Goal: Transaction & Acquisition: Purchase product/service

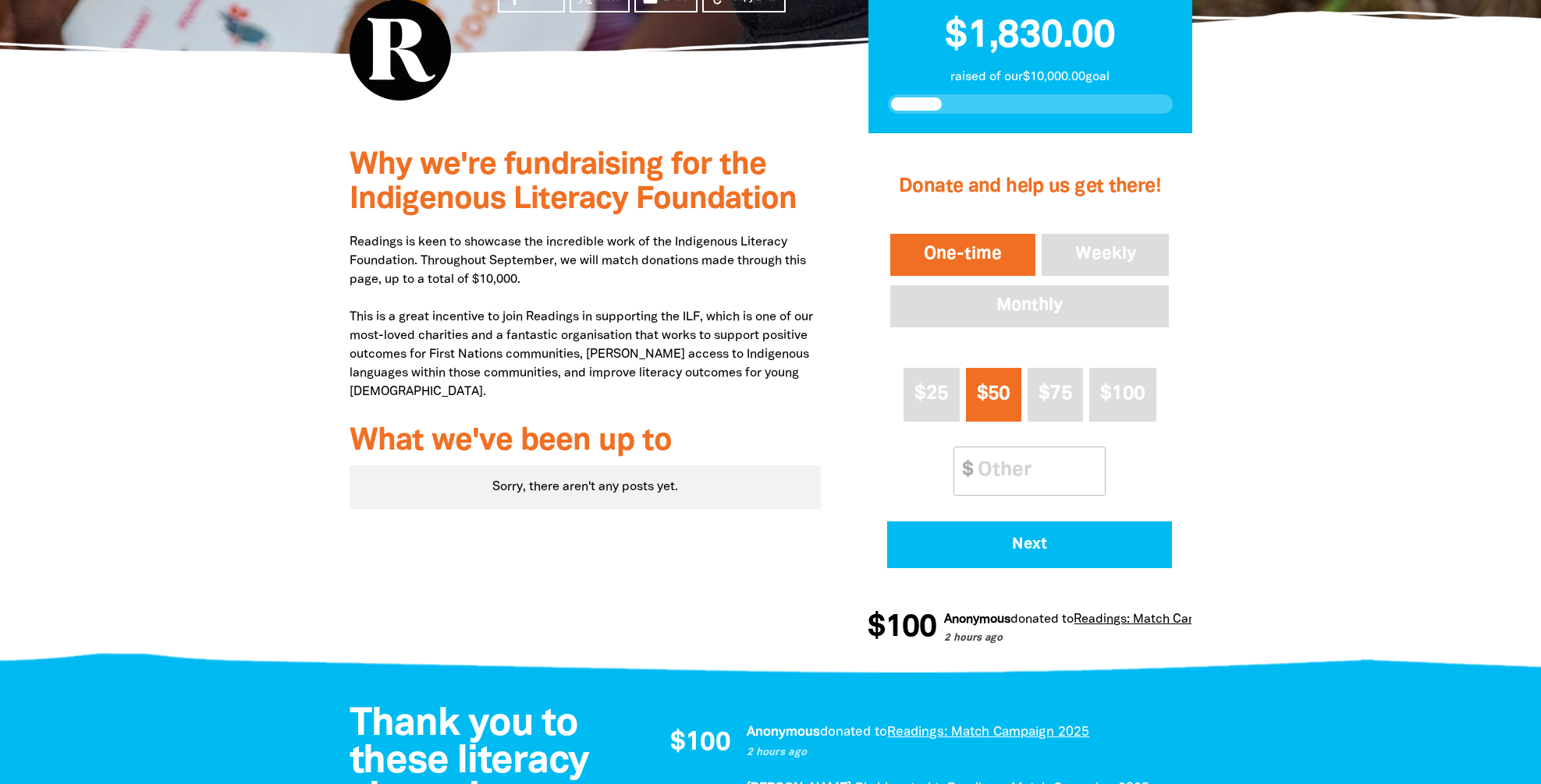
scroll to position [421, 0]
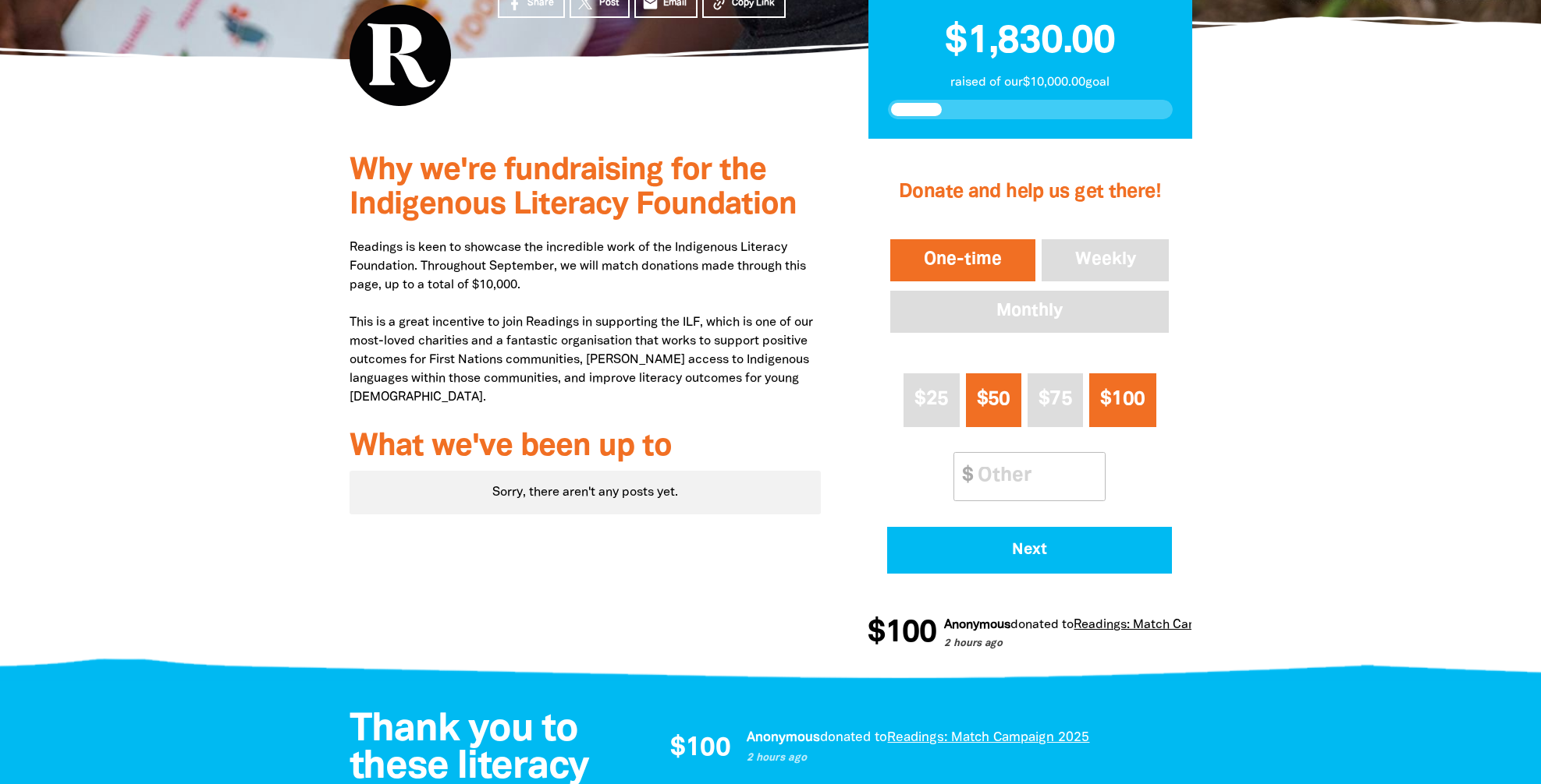
click at [1134, 394] on span "$100" at bounding box center [1122, 399] width 45 height 18
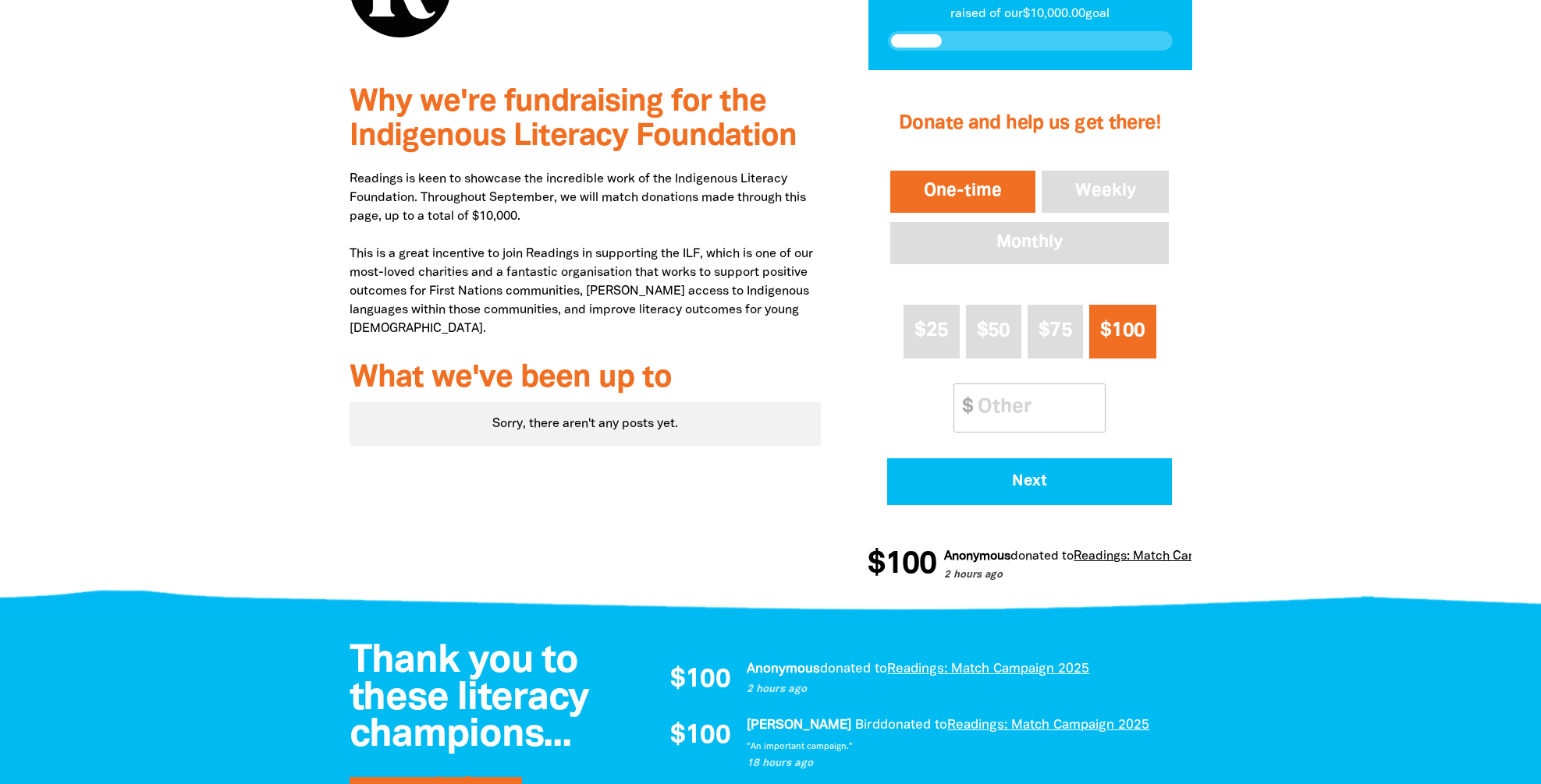
scroll to position [491, 0]
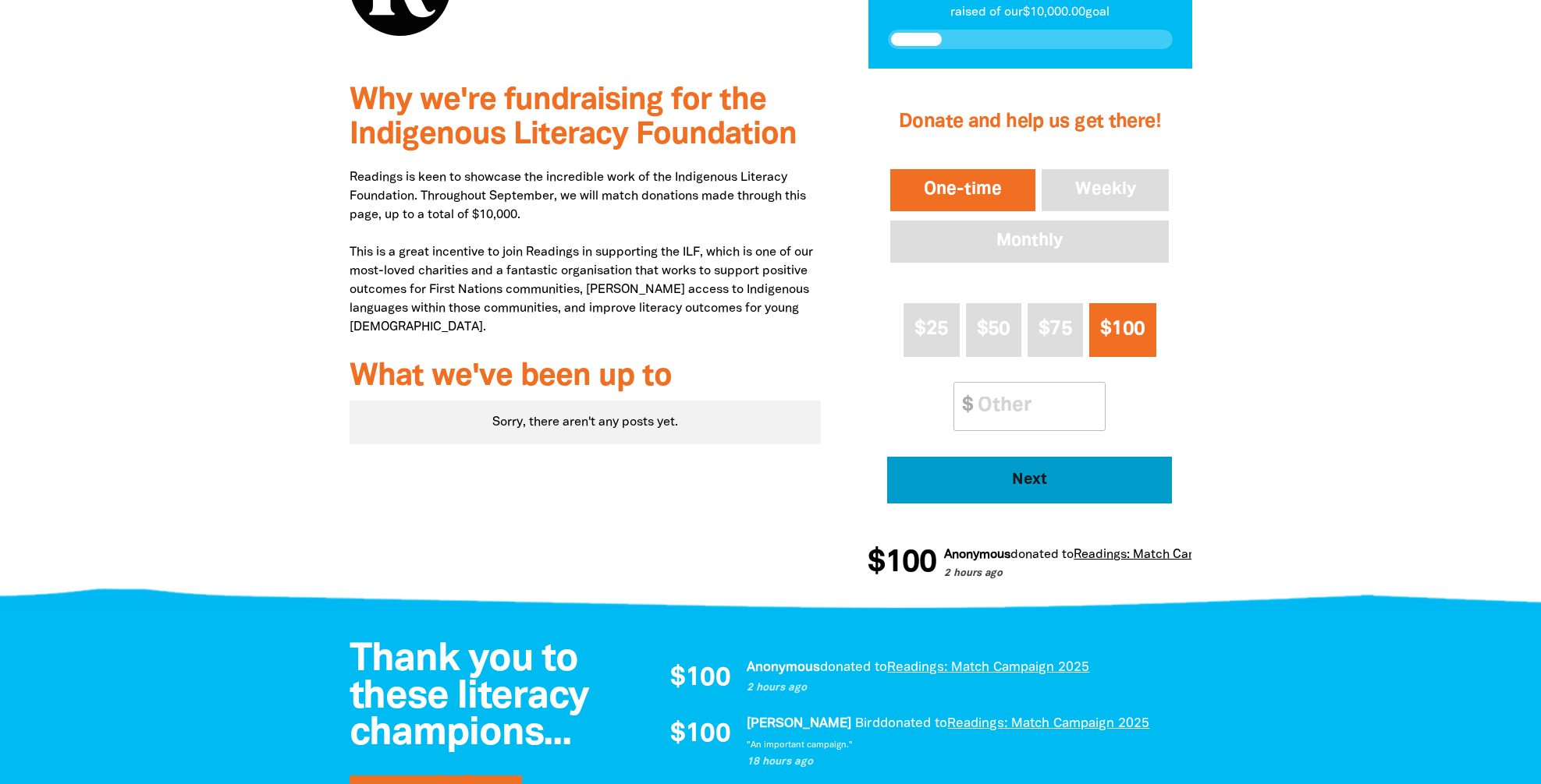
click at [1033, 466] on button "Next" at bounding box center [1029, 480] width 285 height 47
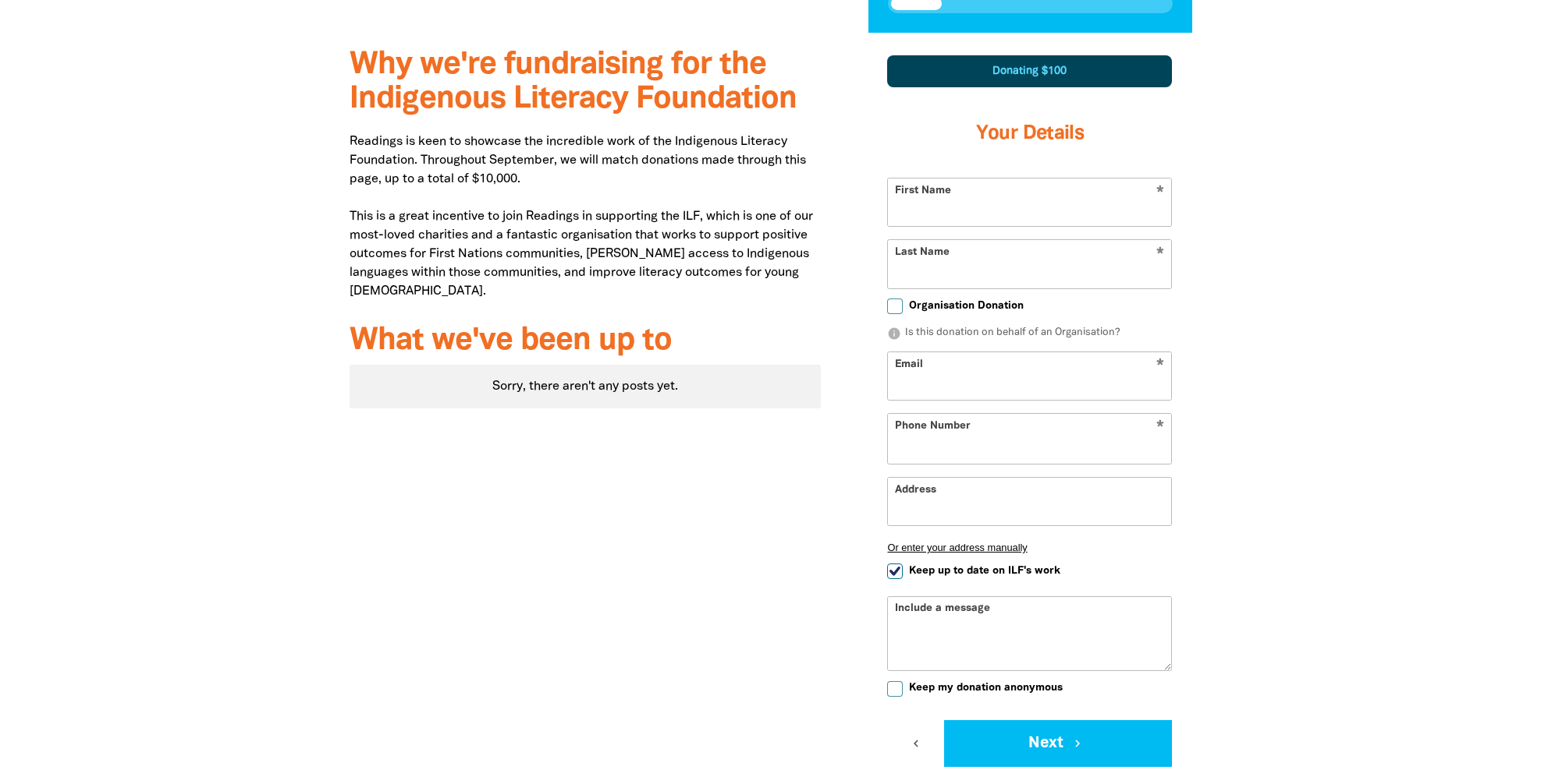
scroll to position [545, 0]
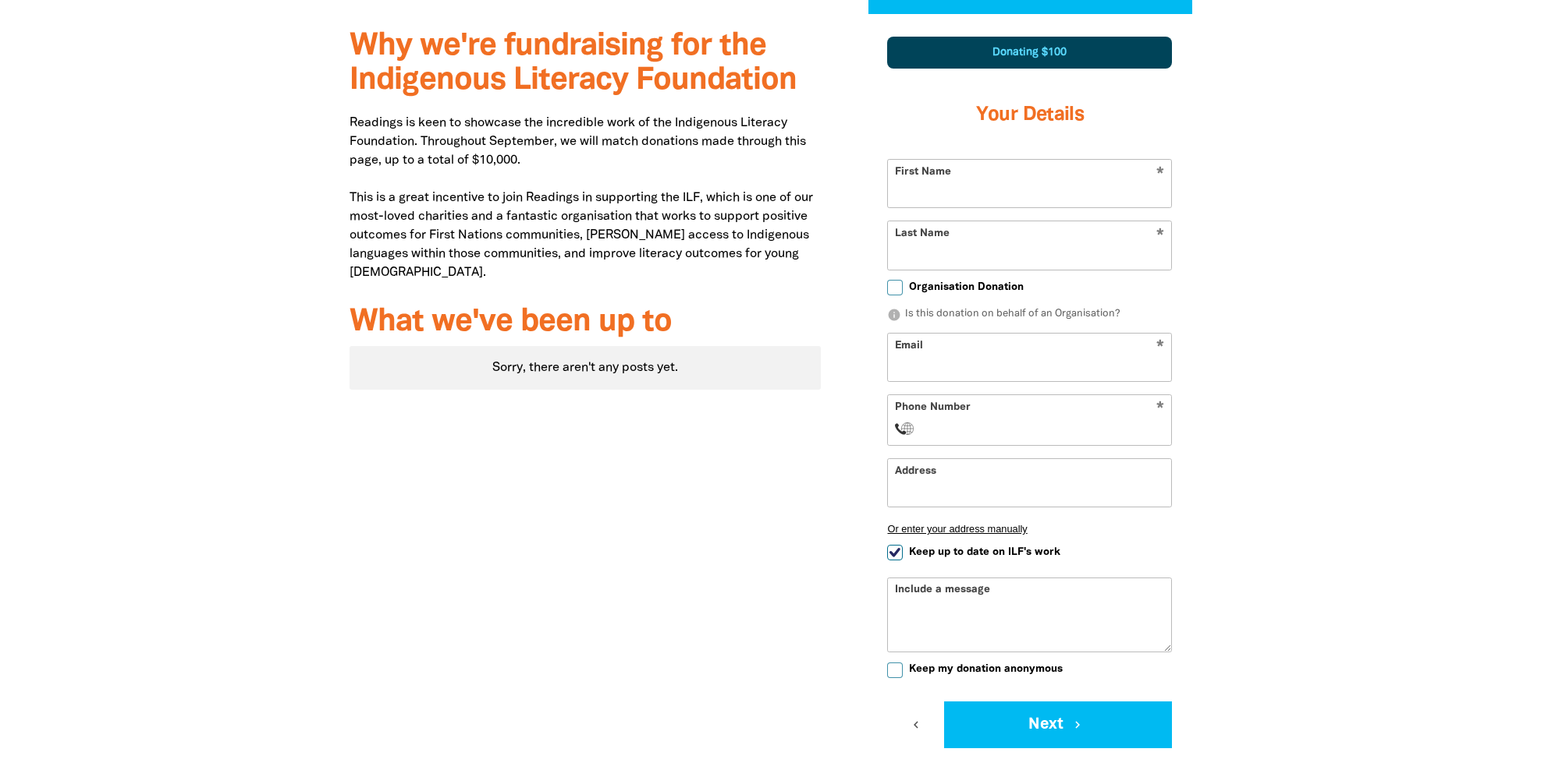
click at [939, 187] on input "First Name" at bounding box center [1030, 183] width 284 height 48
type input "Shayne"
type input "[PERSON_NAME]"
type input "[EMAIL_ADDRESS][DOMAIN_NAME]"
select select "AU"
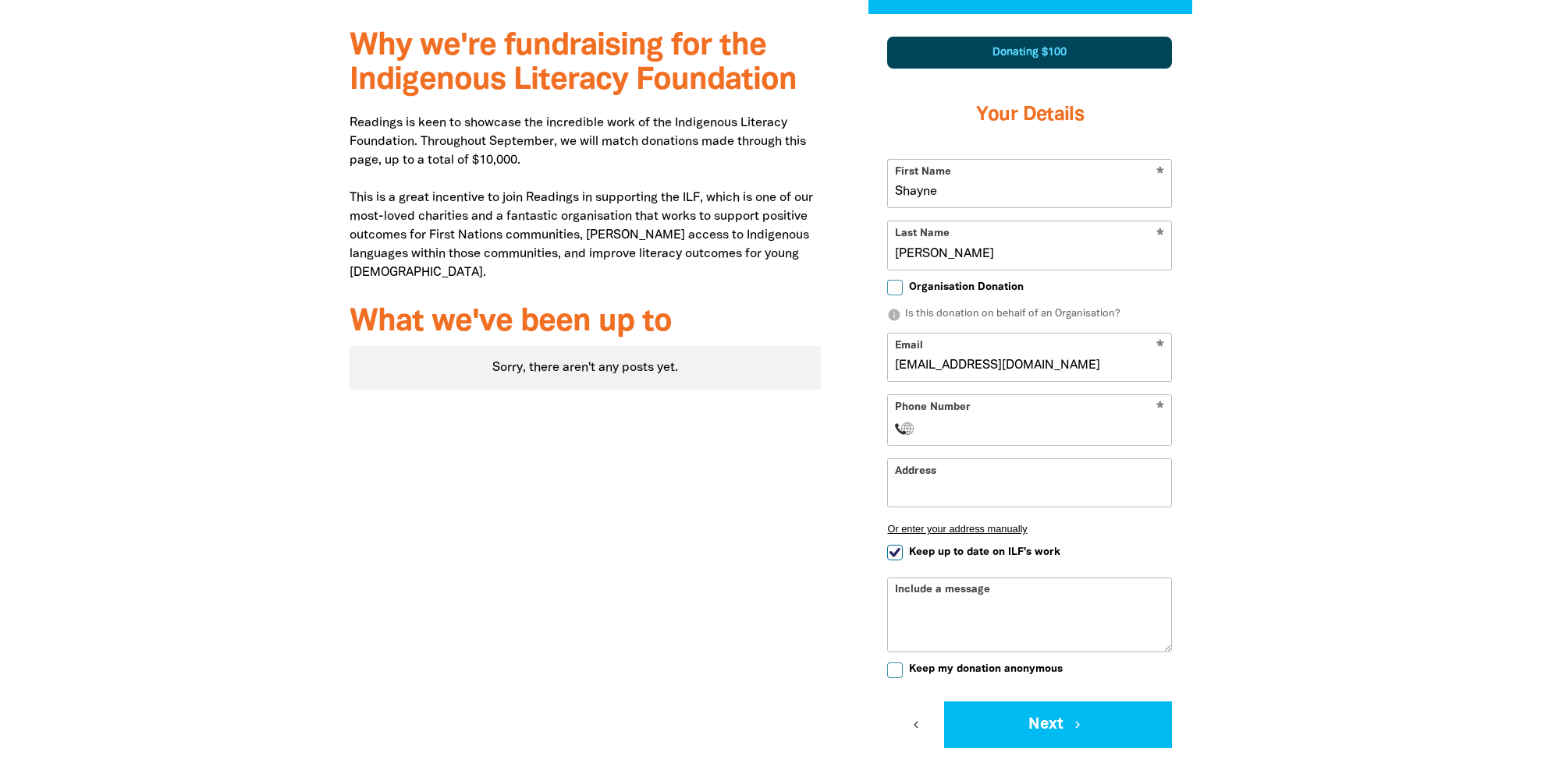
type input "0417 911 588"
type input "[STREET_ADDRESS]"
type input "0417 911 588"
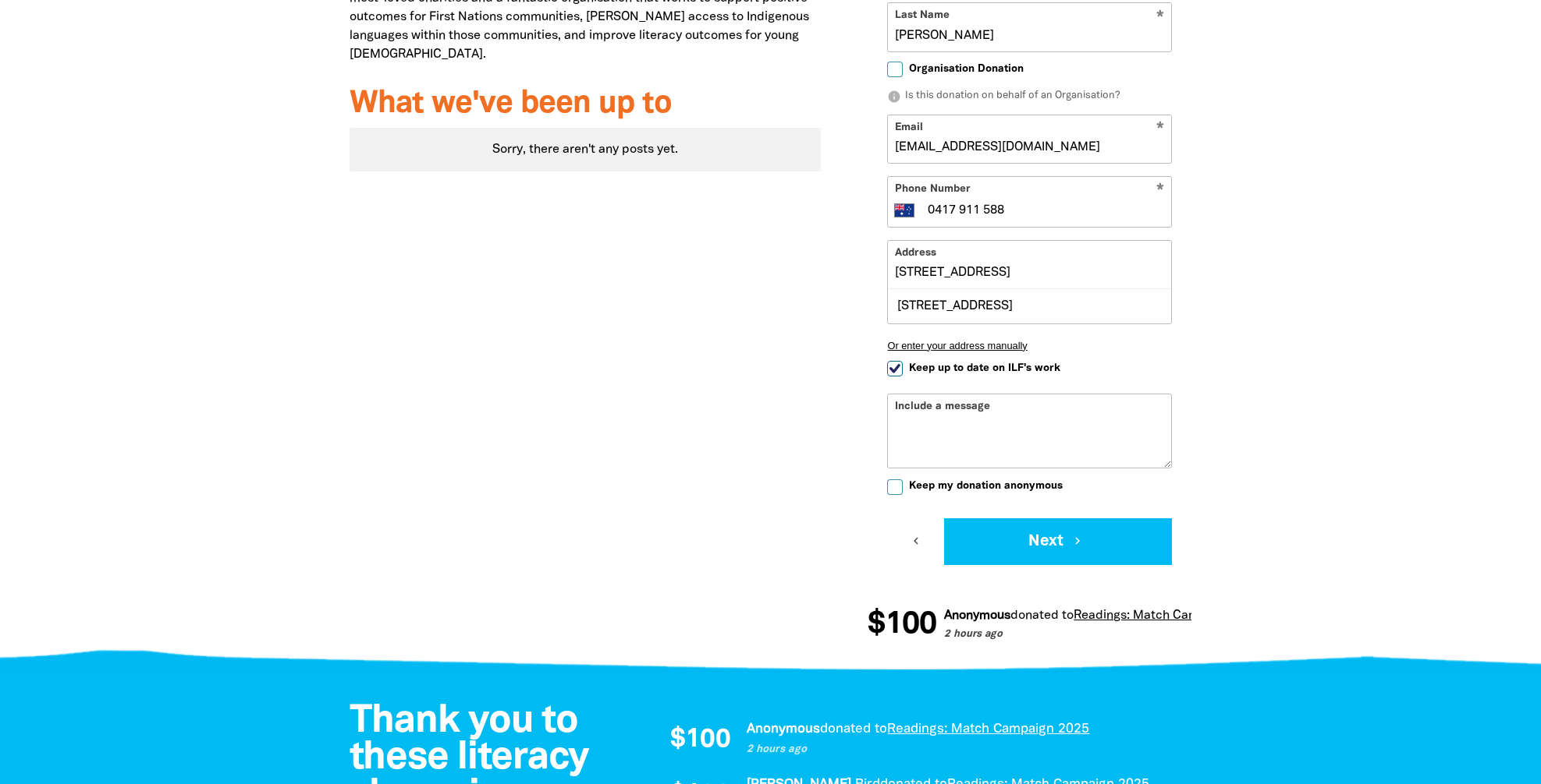
scroll to position [786, 0]
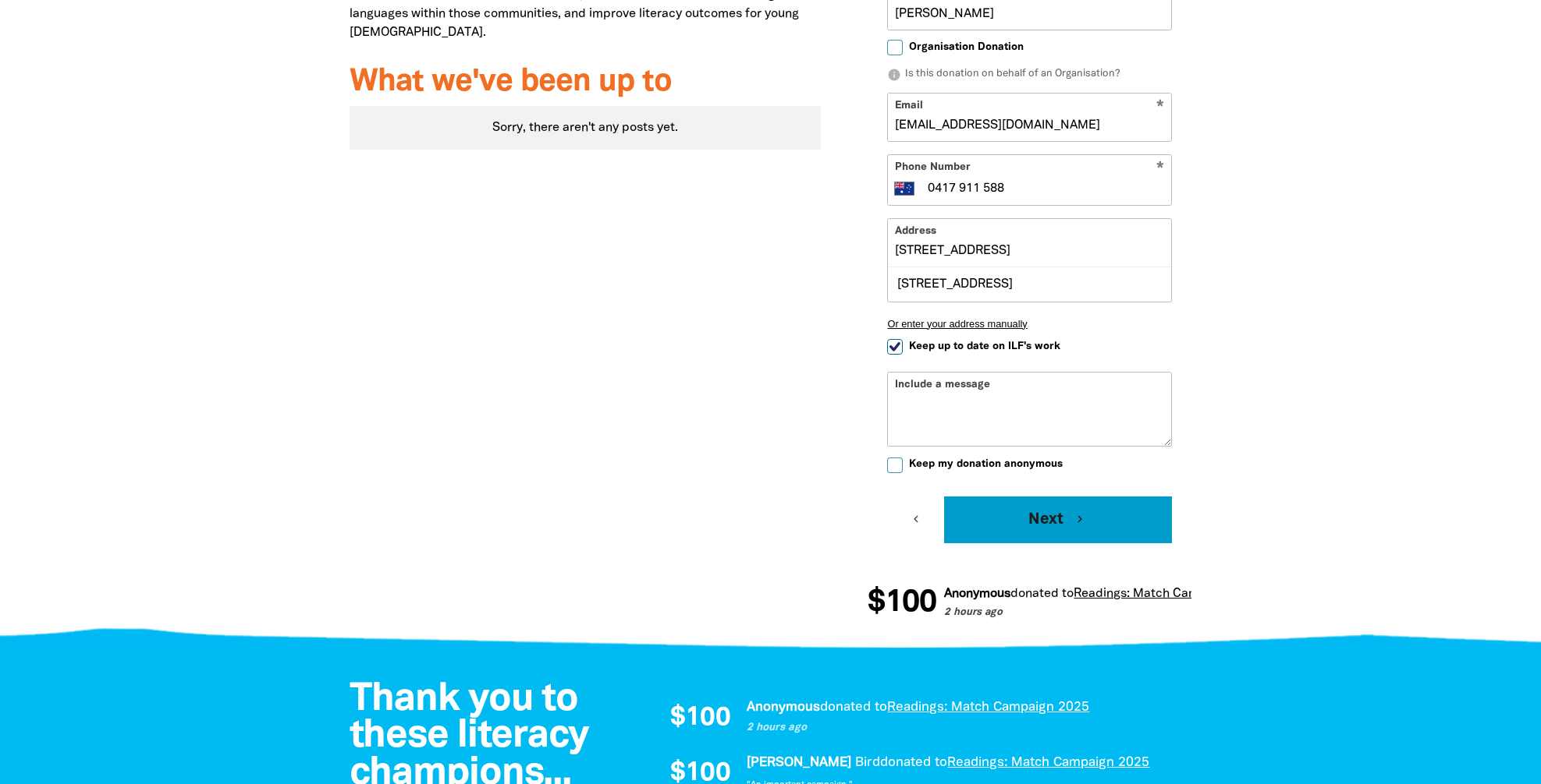
click at [1056, 533] on button "Next chevron_right" at bounding box center [1058, 520] width 228 height 47
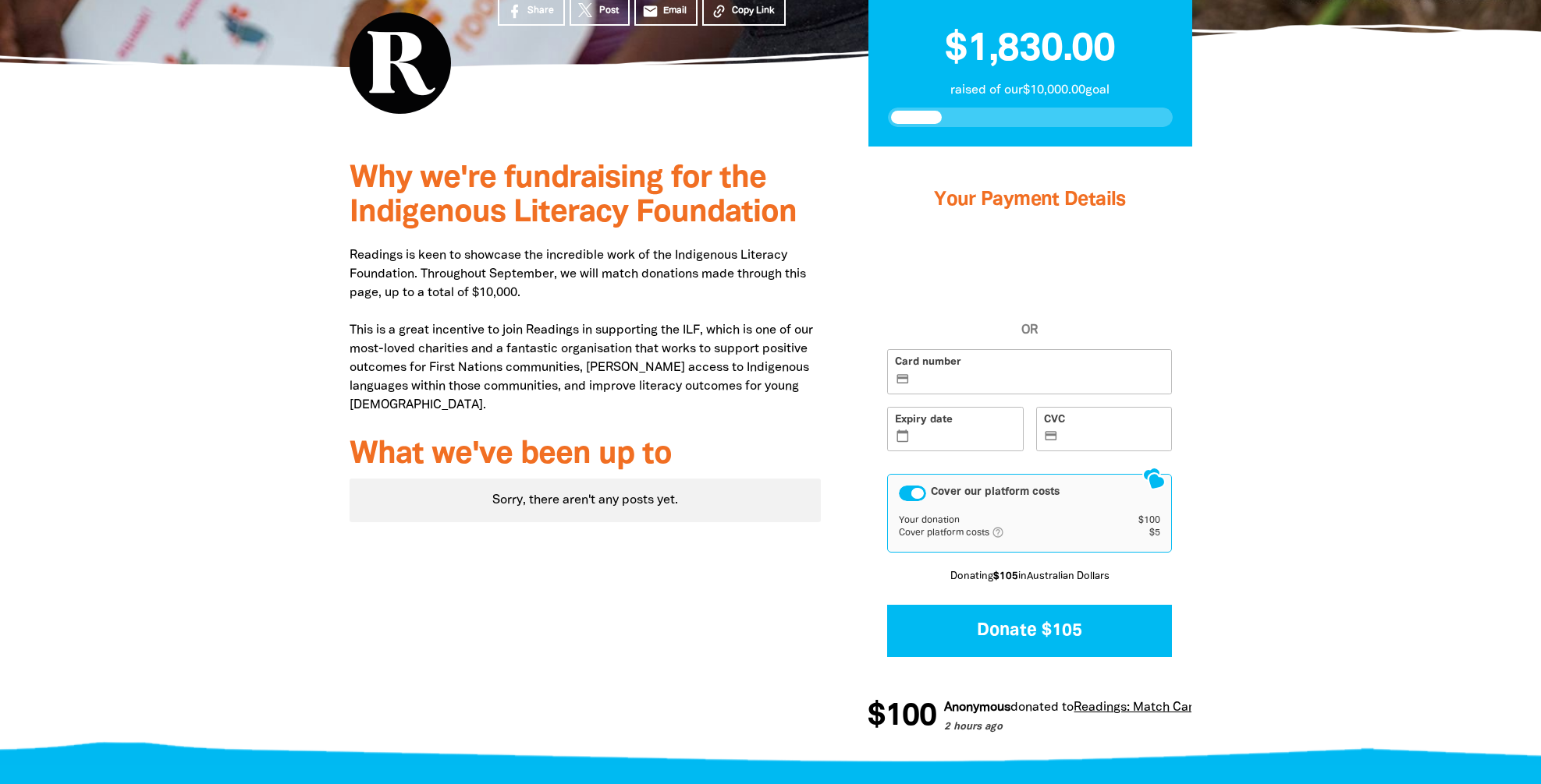
scroll to position [412, 0]
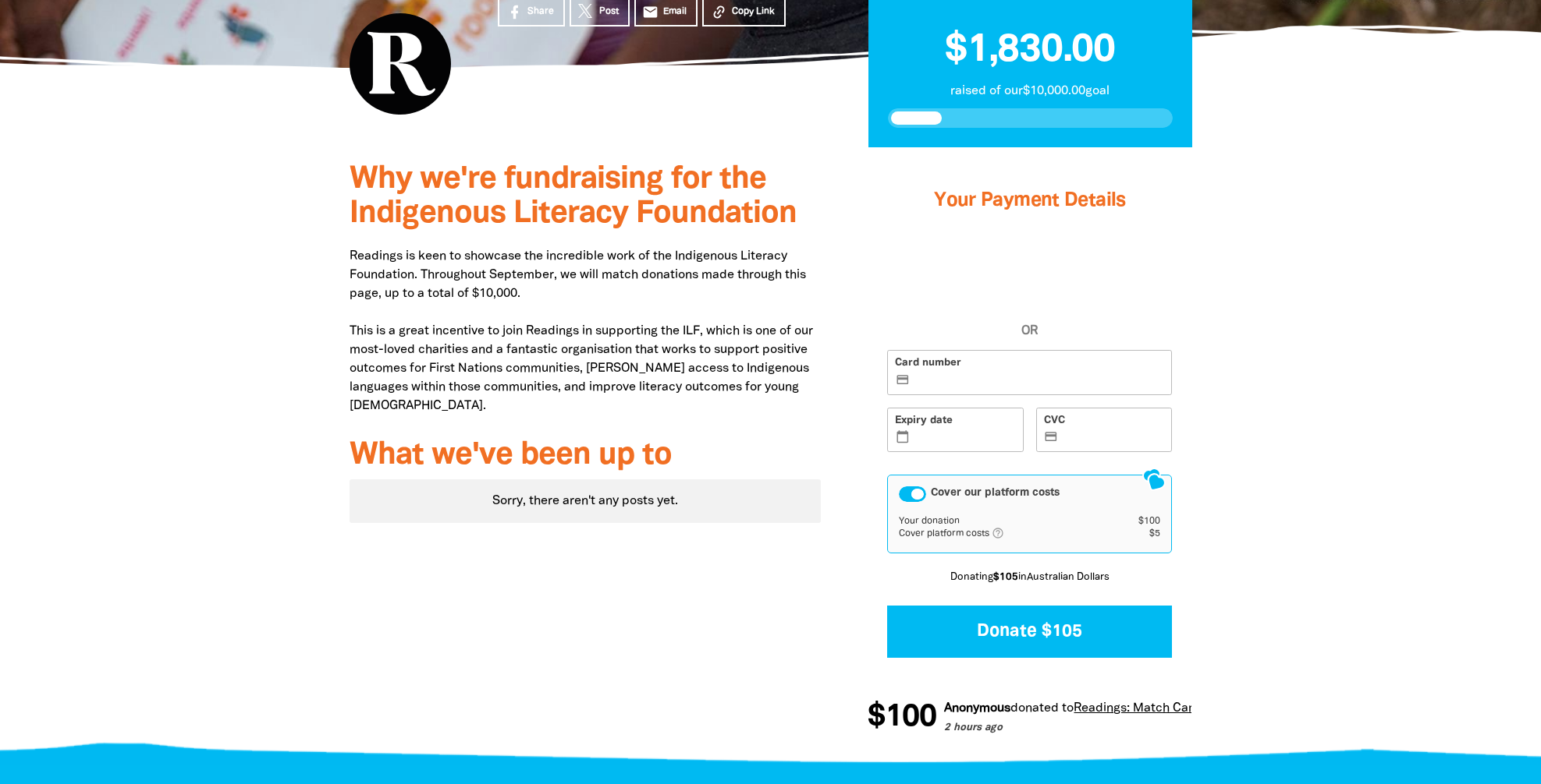
click at [913, 365] on label "Card number credit_card" at bounding box center [1029, 373] width 285 height 46
click at [913, 374] on input "Card number credit_card" at bounding box center [1038, 374] width 251 height 1
click at [931, 364] on label "Card number credit_card" at bounding box center [1029, 373] width 285 height 46
click at [931, 374] on input "Card number credit_card" at bounding box center [1038, 374] width 251 height 1
click at [905, 360] on label "Card number credit_card" at bounding box center [1029, 373] width 285 height 46
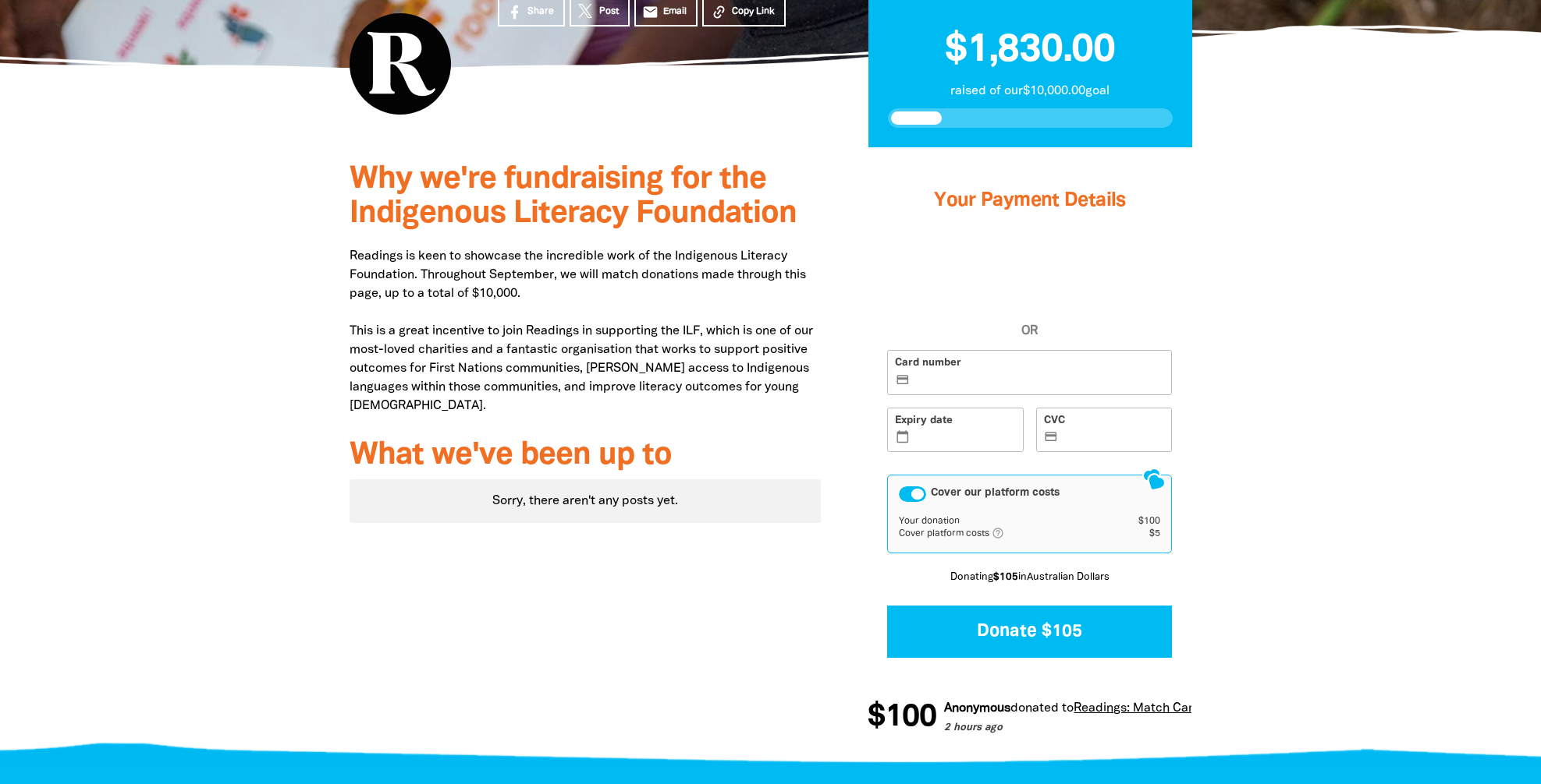
click at [913, 374] on input "Card number credit_card" at bounding box center [1038, 374] width 251 height 1
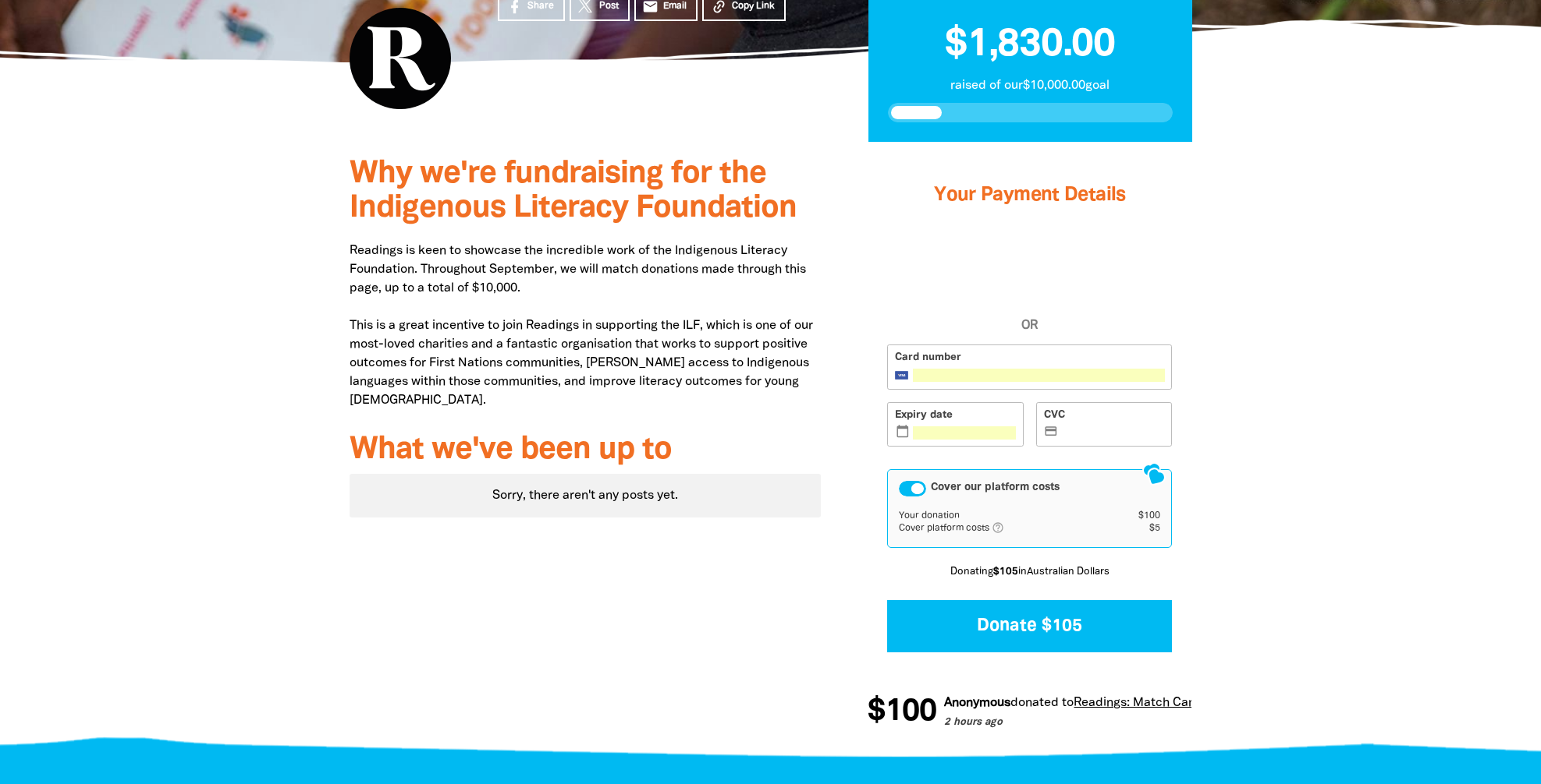
click at [1246, 381] on div at bounding box center [770, 447] width 1541 height 611
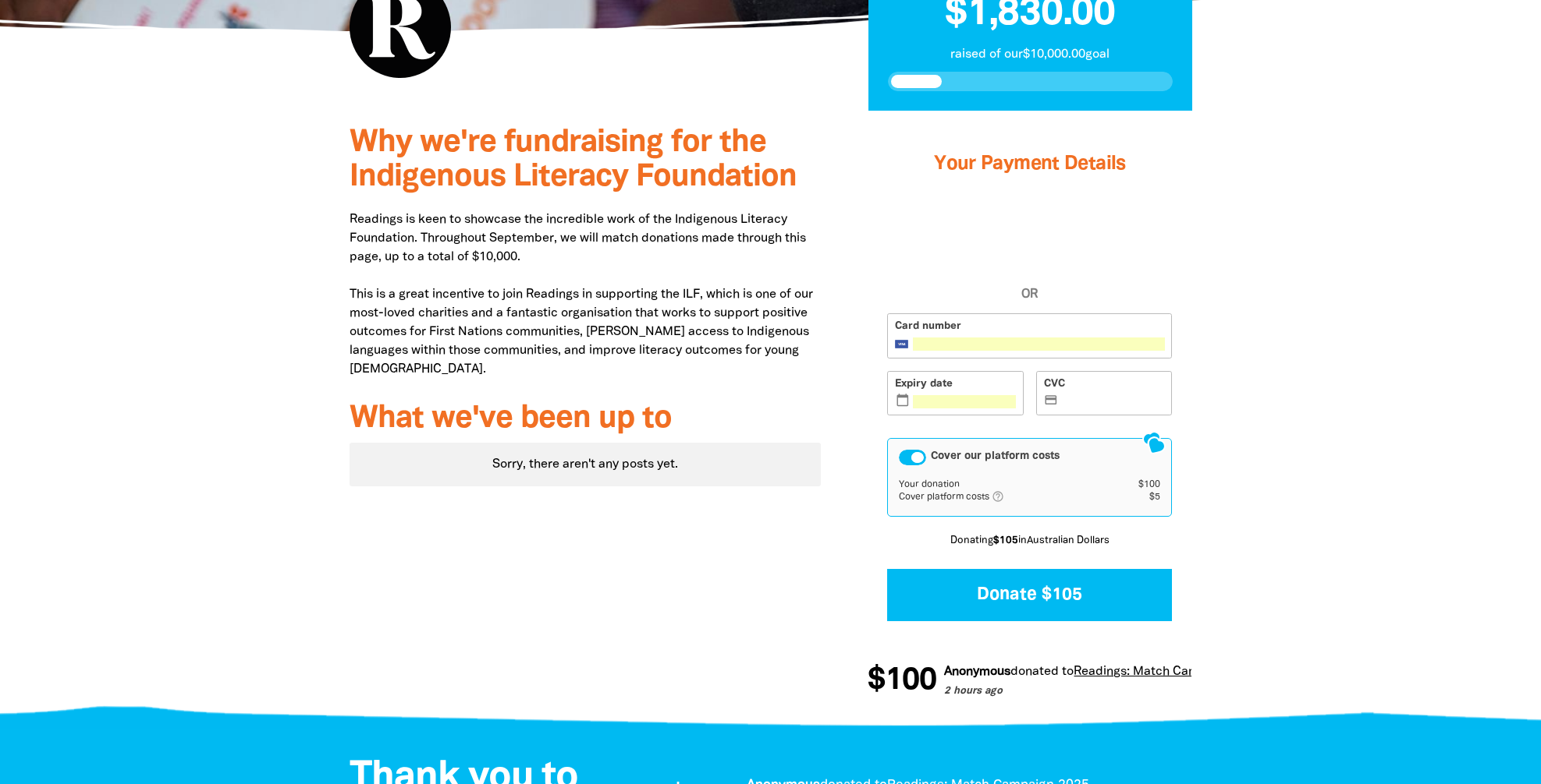
scroll to position [450, 0]
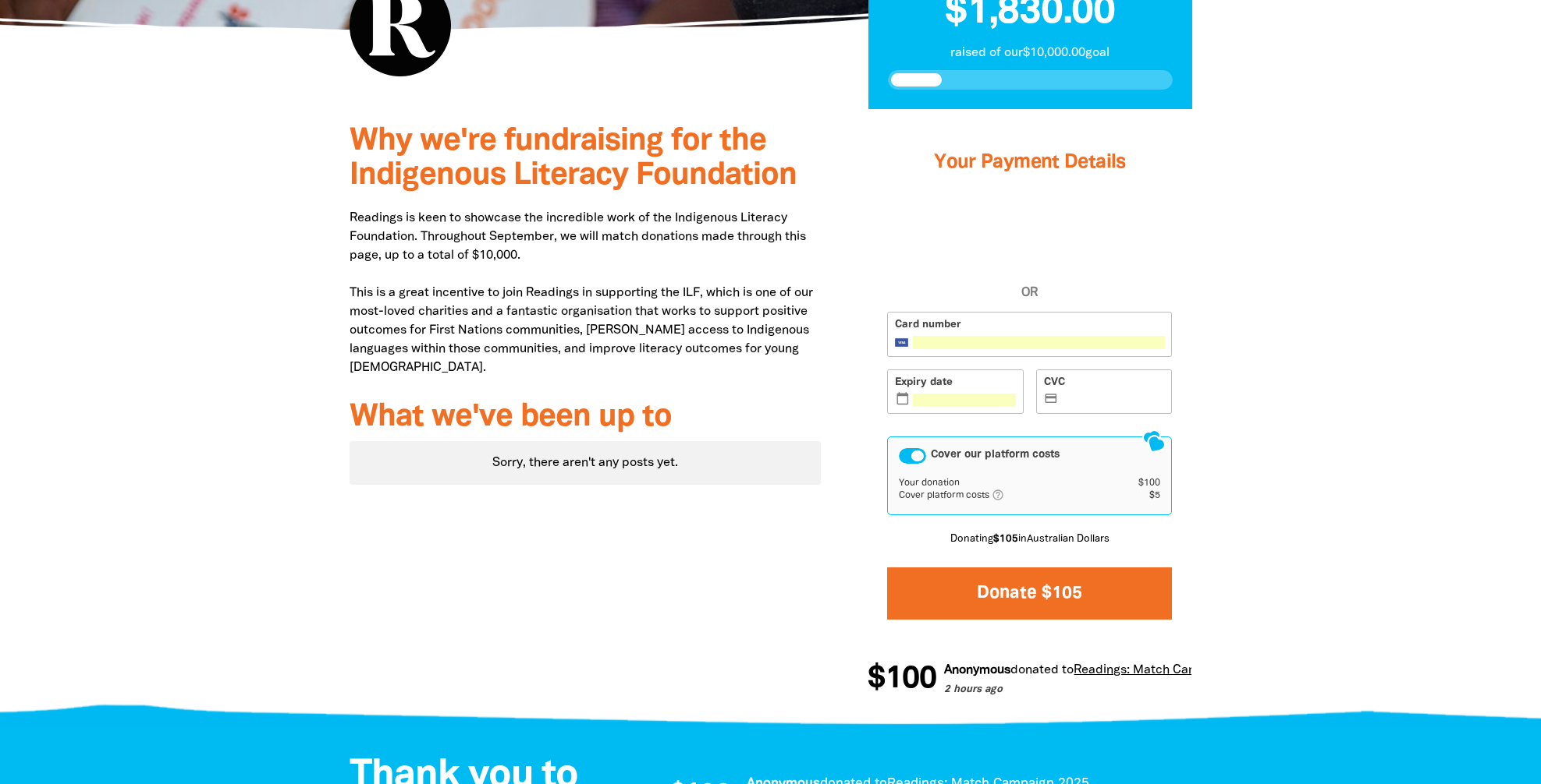
click at [1013, 590] on button "Donate $105" at bounding box center [1029, 594] width 285 height 52
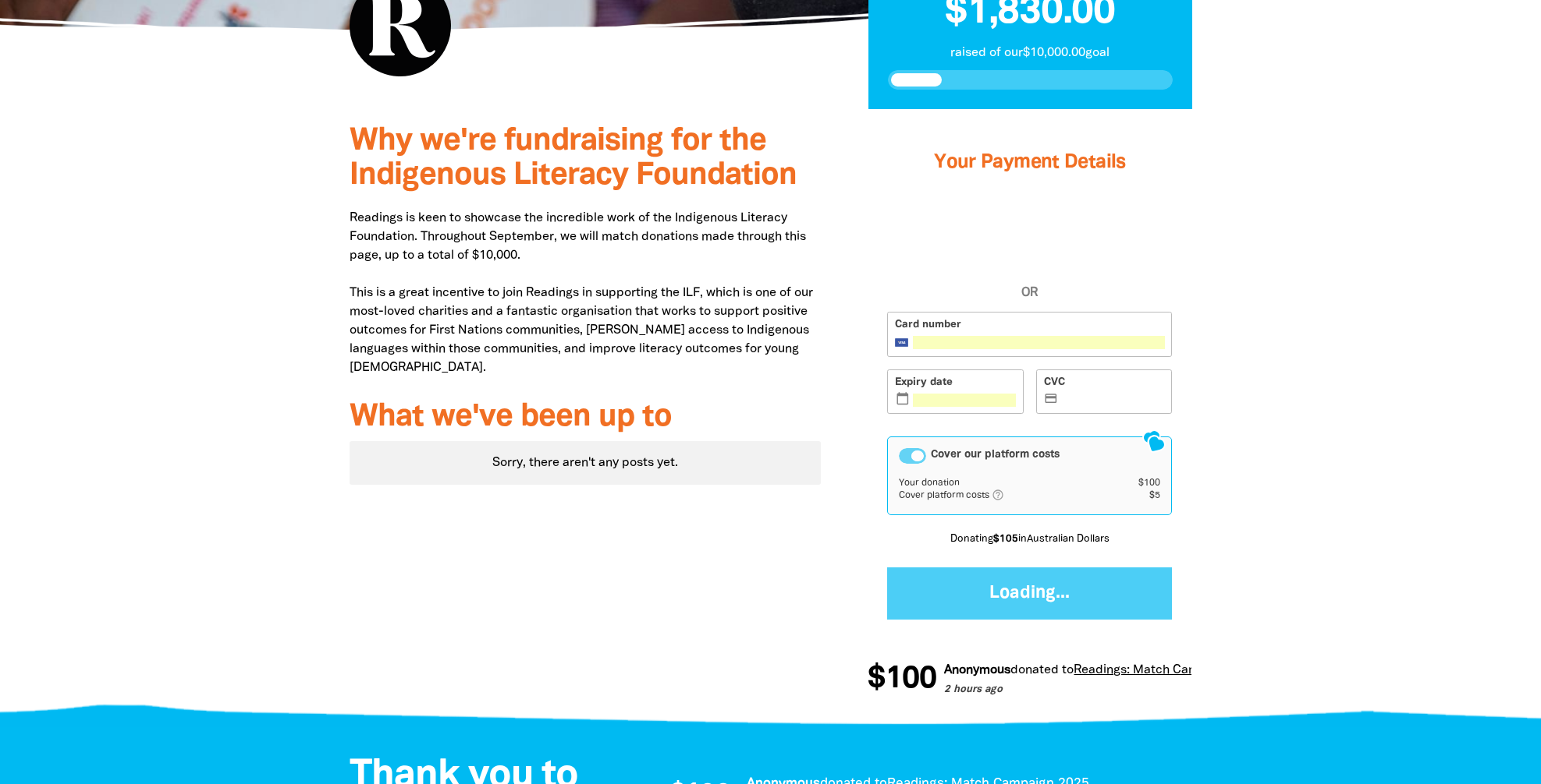
scroll to position [450, 0]
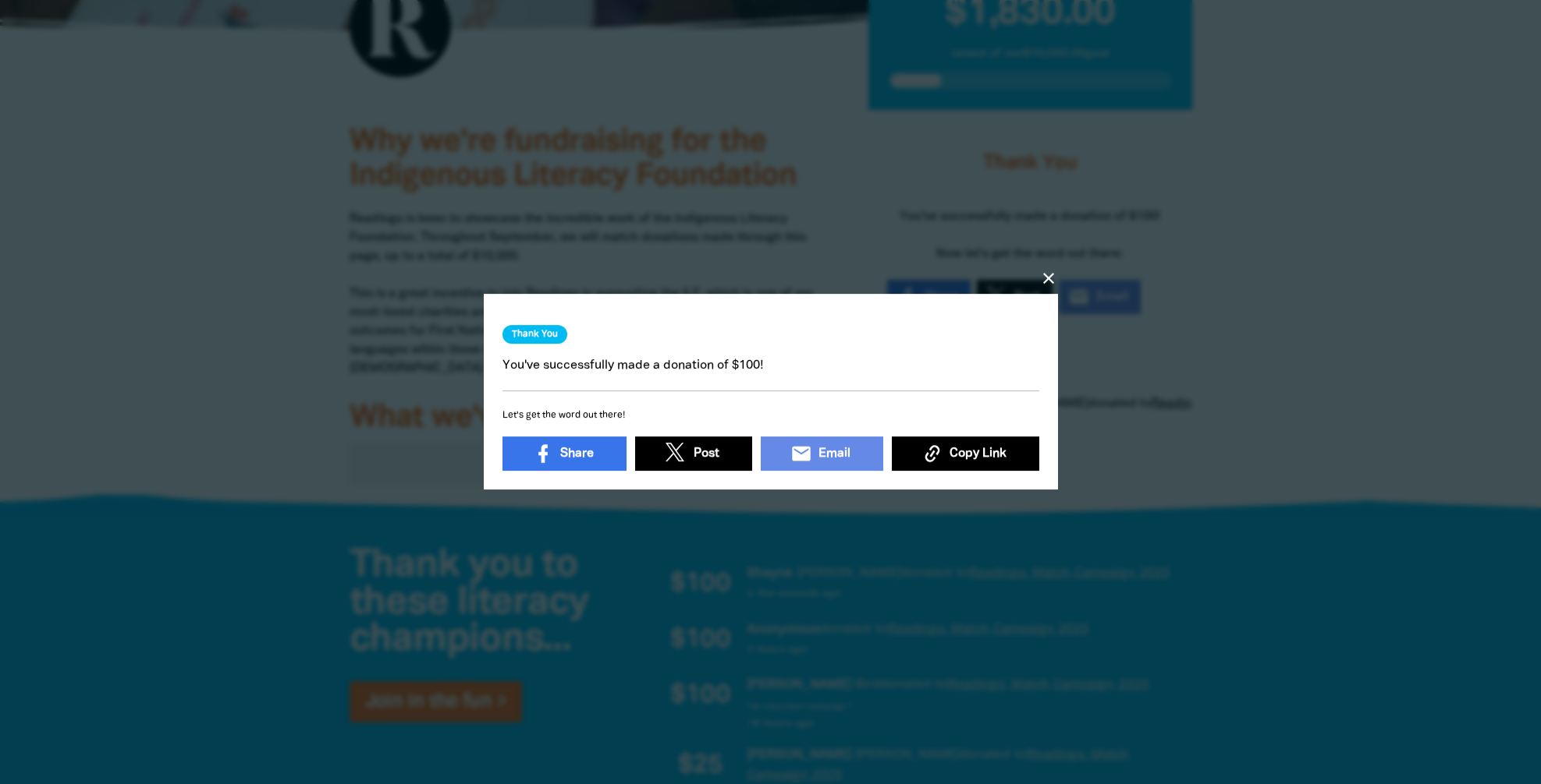
click at [1225, 314] on div at bounding box center [770, 392] width 1541 height 784
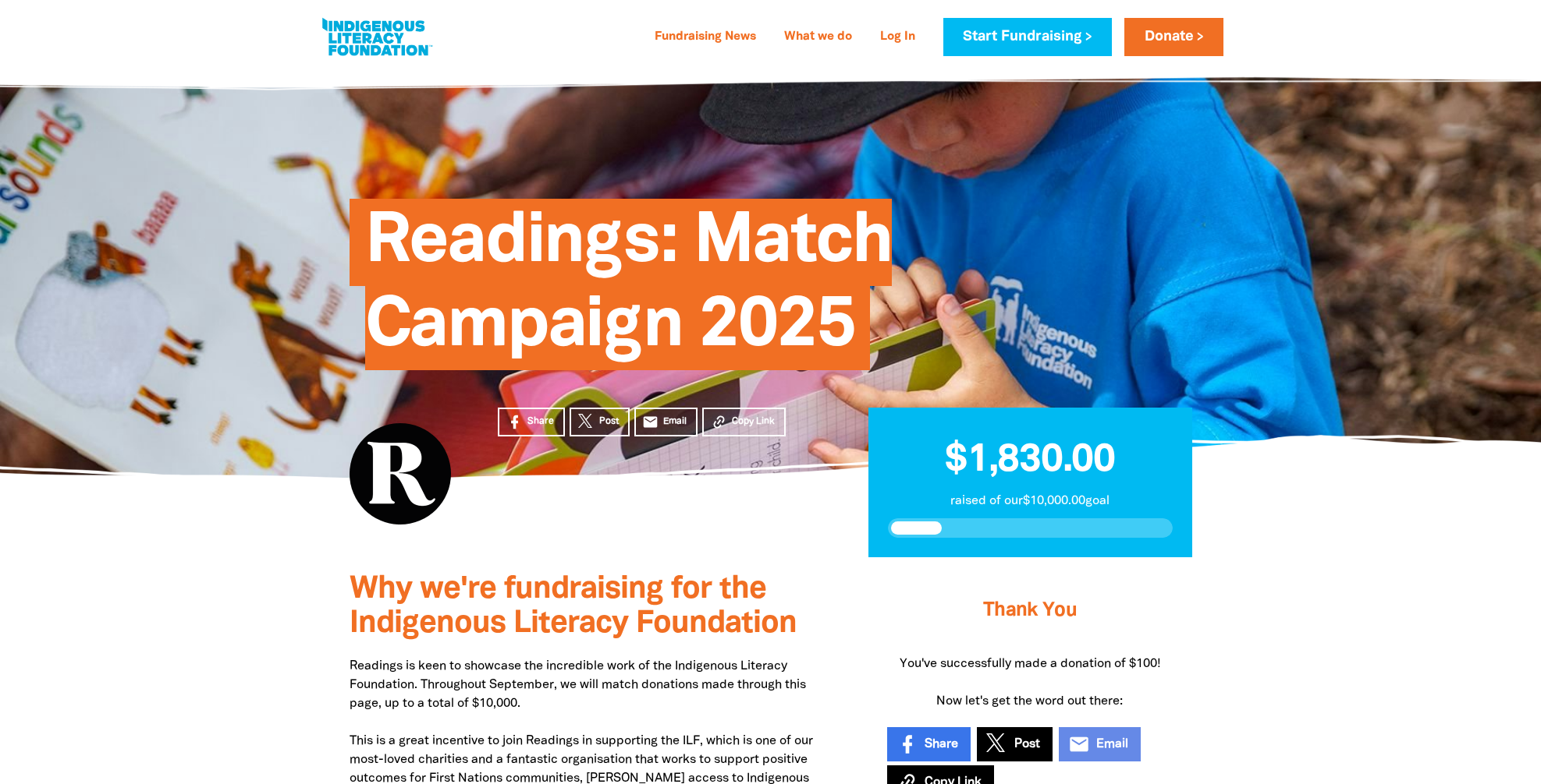
scroll to position [0, 0]
